Goal: Find specific page/section

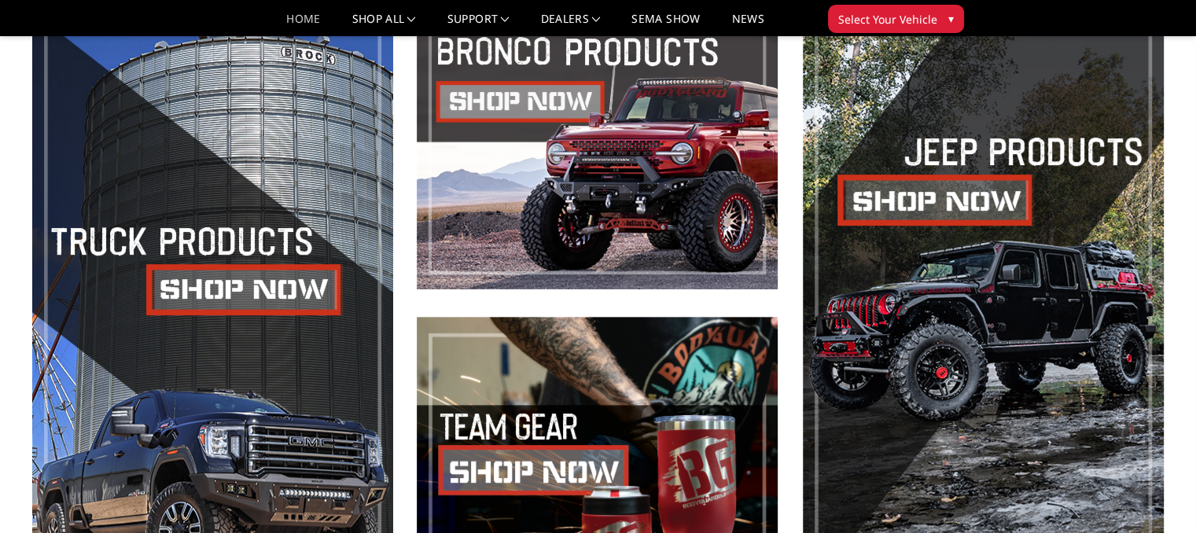
scroll to position [629, 0]
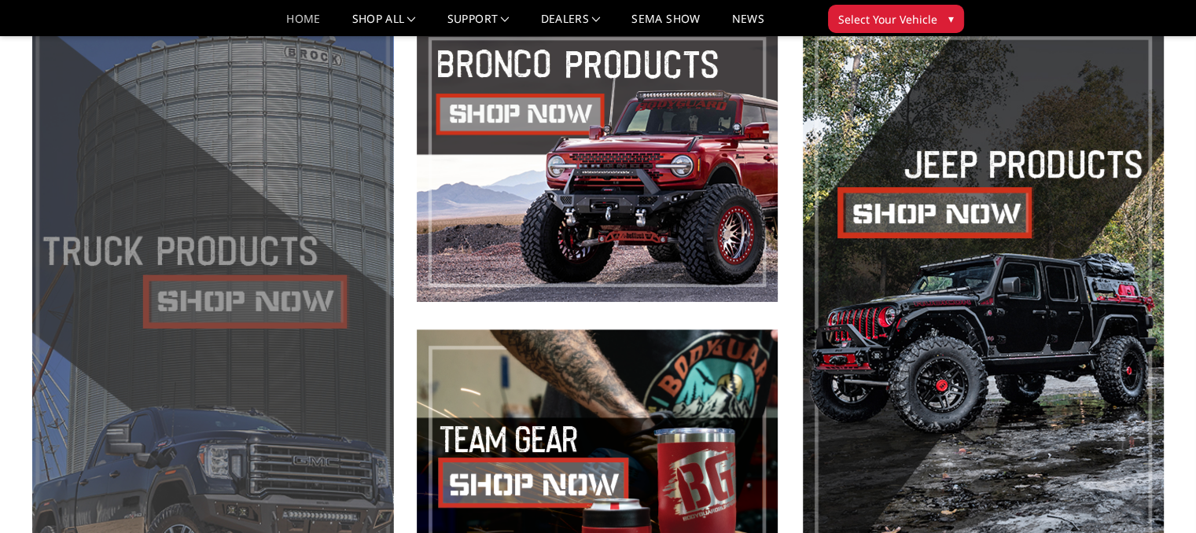
click at [229, 300] on span at bounding box center [212, 315] width 361 height 587
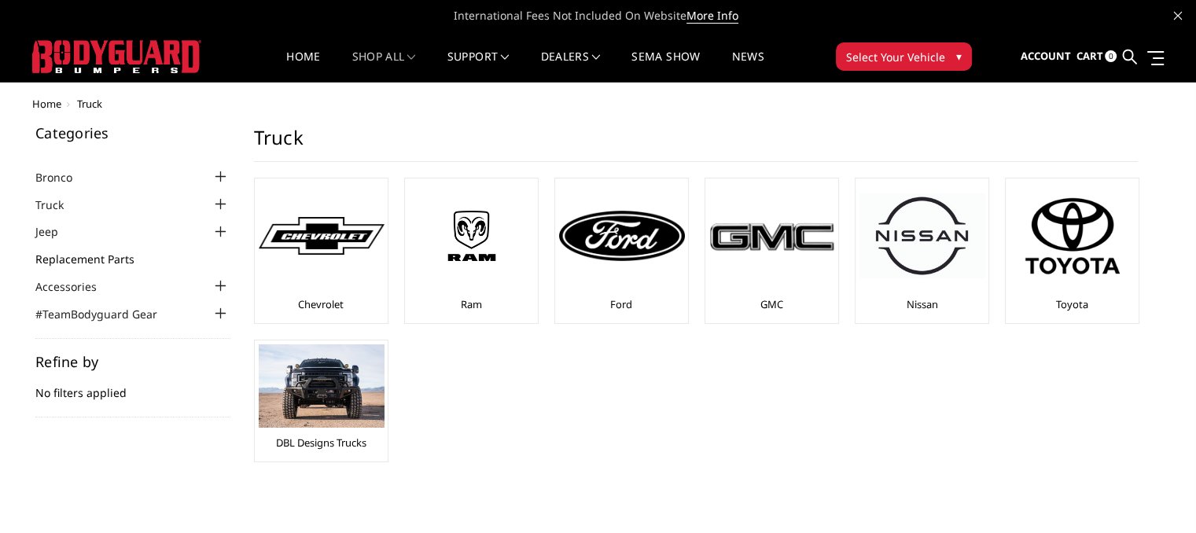
click at [88, 258] on link "Replacement Parts" at bounding box center [94, 259] width 119 height 17
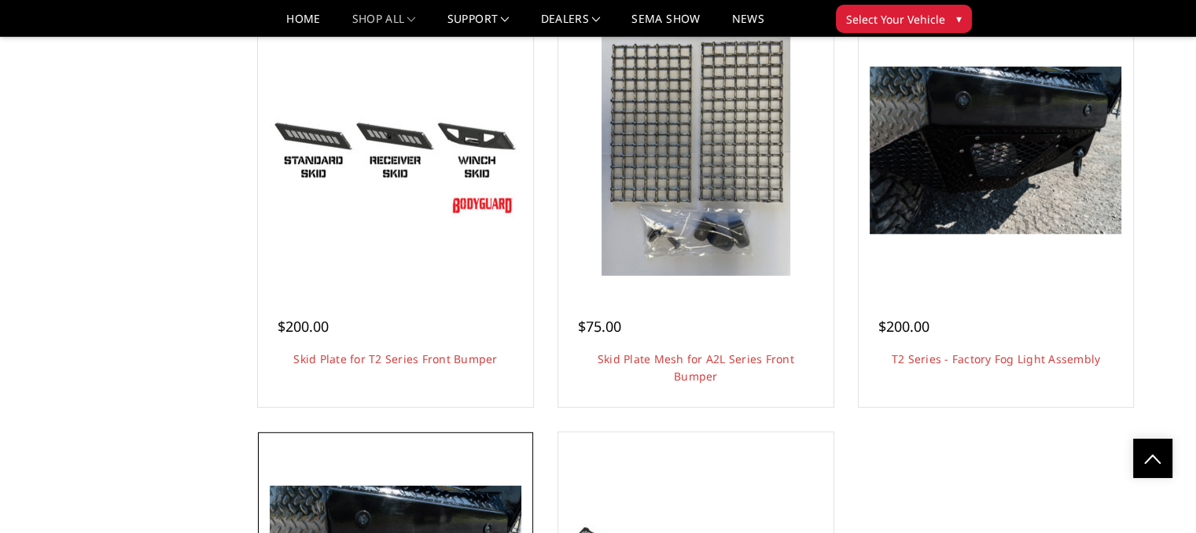
scroll to position [3822, 0]
